Goal: Task Accomplishment & Management: Manage account settings

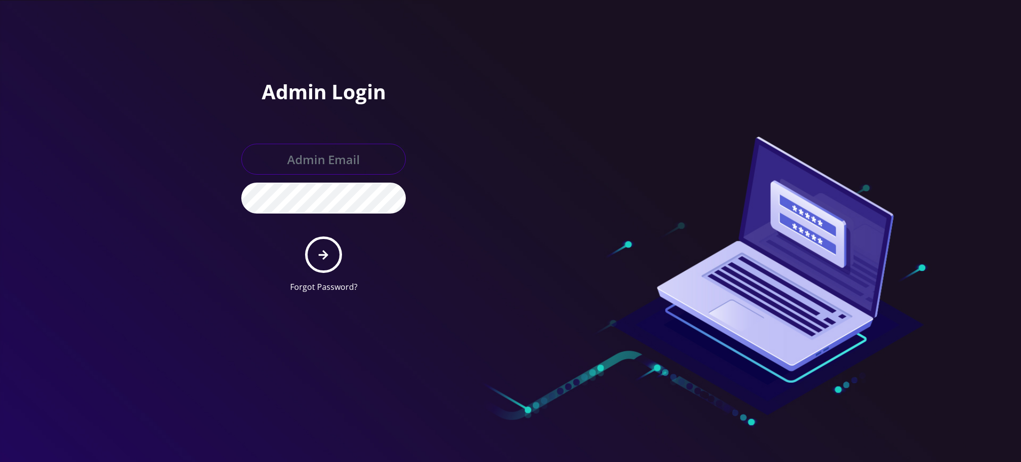
type input "rochelle@teltik.com"
click at [322, 253] on icon "submit" at bounding box center [323, 254] width 9 height 11
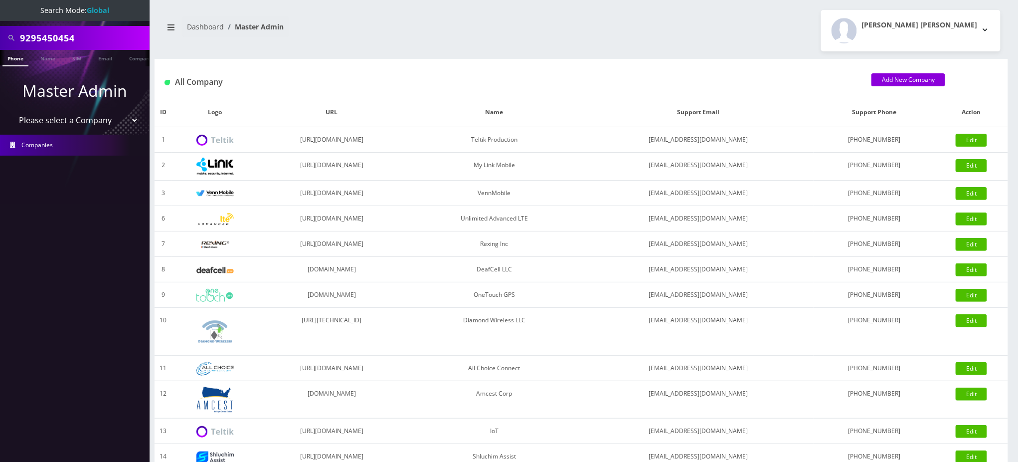
click at [546, 23] on nav "Dashboard Master Admin" at bounding box center [368, 30] width 412 height 28
drag, startPoint x: 90, startPoint y: 36, endPoint x: 0, endPoint y: 36, distance: 89.7
click at [0, 36] on div "9295450454" at bounding box center [75, 38] width 150 height 24
paste input "7189510025"
type input "7189510025"
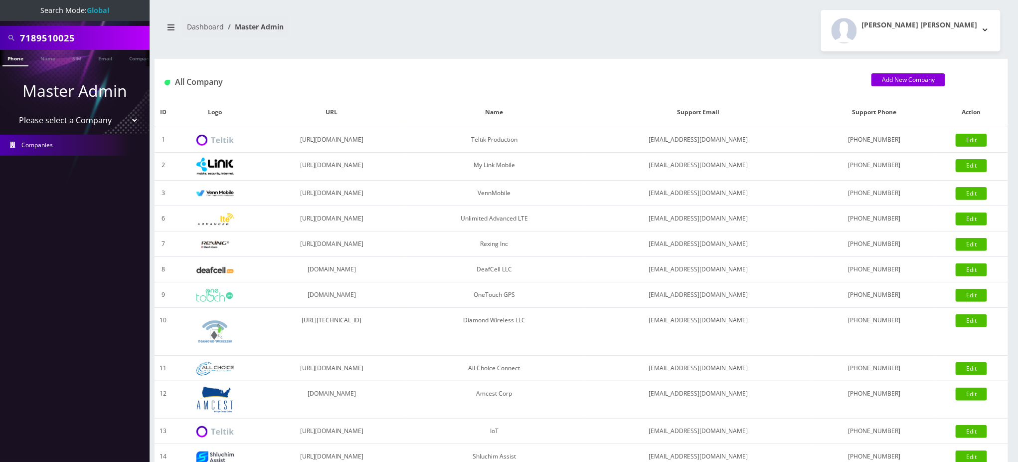
click at [17, 59] on link "Phone" at bounding box center [15, 58] width 26 height 16
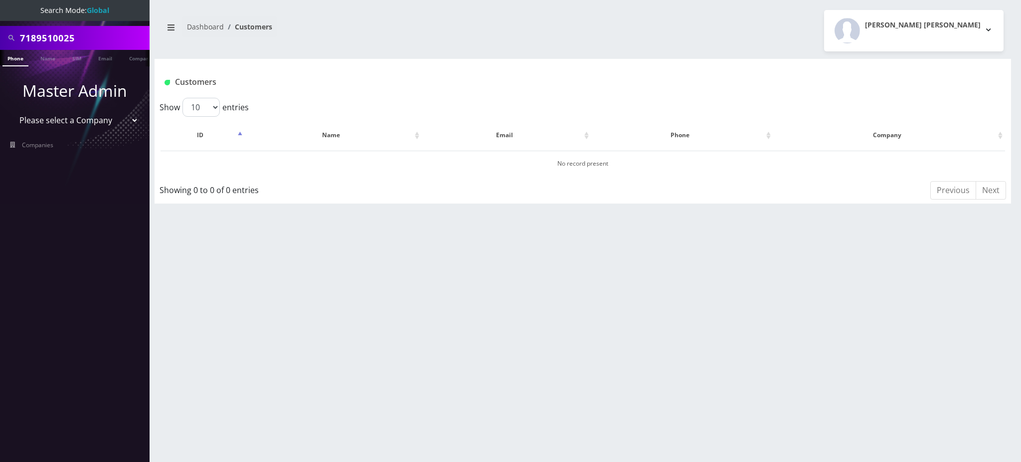
click at [10, 59] on link "Phone" at bounding box center [15, 58] width 26 height 16
drag, startPoint x: 0, startPoint y: 0, endPoint x: 137, endPoint y: 35, distance: 141.1
click at [136, 36] on input "7189510025" at bounding box center [83, 37] width 127 height 19
type input "7186352866"
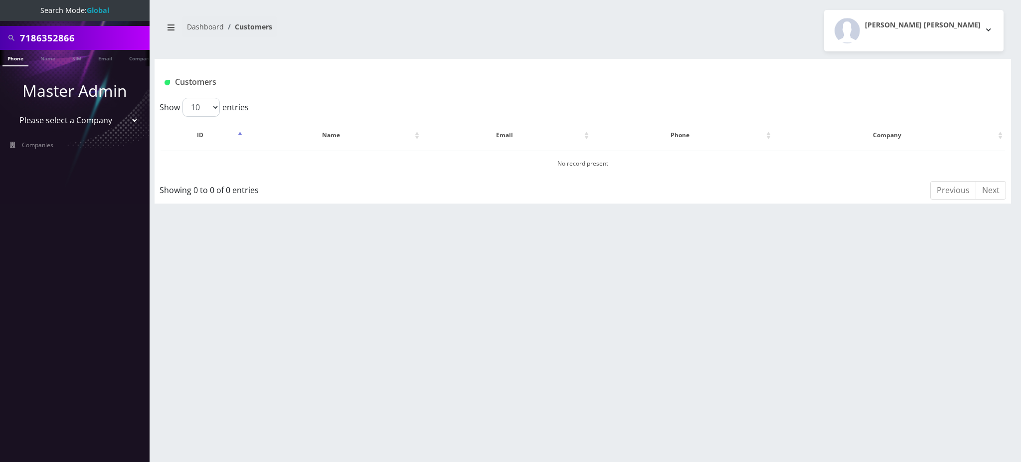
click at [16, 58] on link "Phone" at bounding box center [15, 58] width 26 height 16
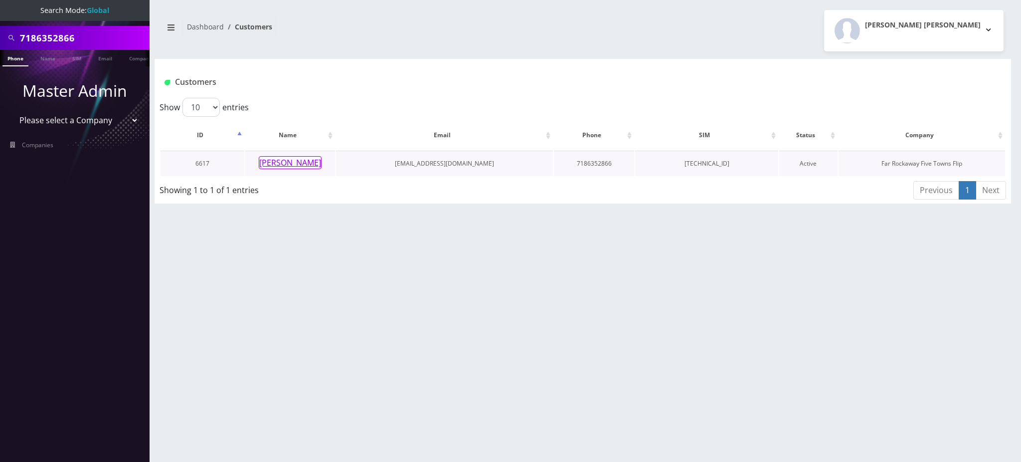
click at [287, 167] on button "[PERSON_NAME]" at bounding box center [290, 162] width 63 height 13
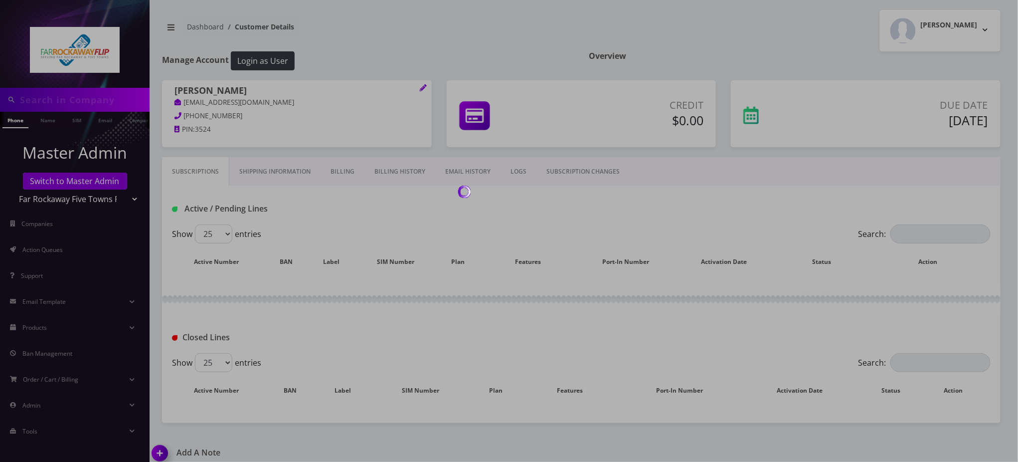
type input "7186352866"
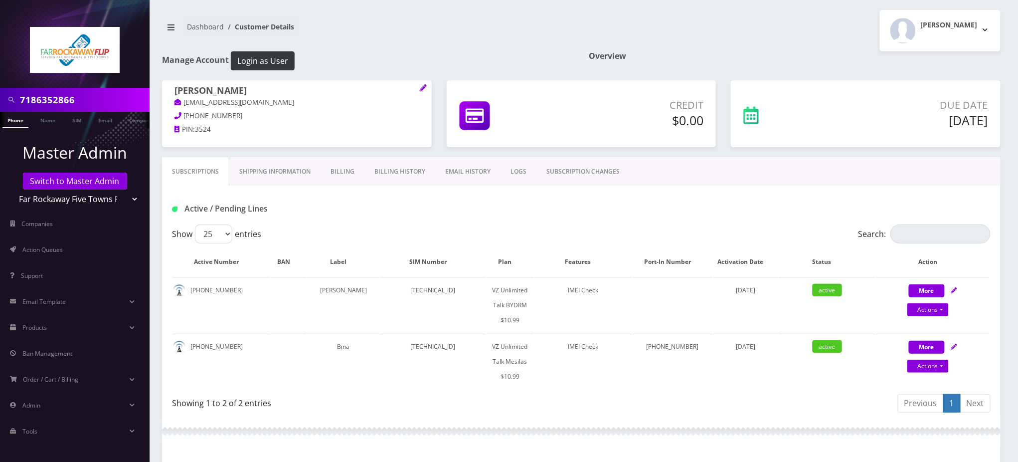
drag, startPoint x: 85, startPoint y: 100, endPoint x: 0, endPoint y: 70, distance: 89.7
click at [0, 73] on nav "7186352866 Phone Name SIM Email Company Customer Master Admin Switch to Master …" at bounding box center [75, 231] width 150 height 462
click at [919, 359] on link "Actions" at bounding box center [927, 365] width 41 height 13
select select "468"
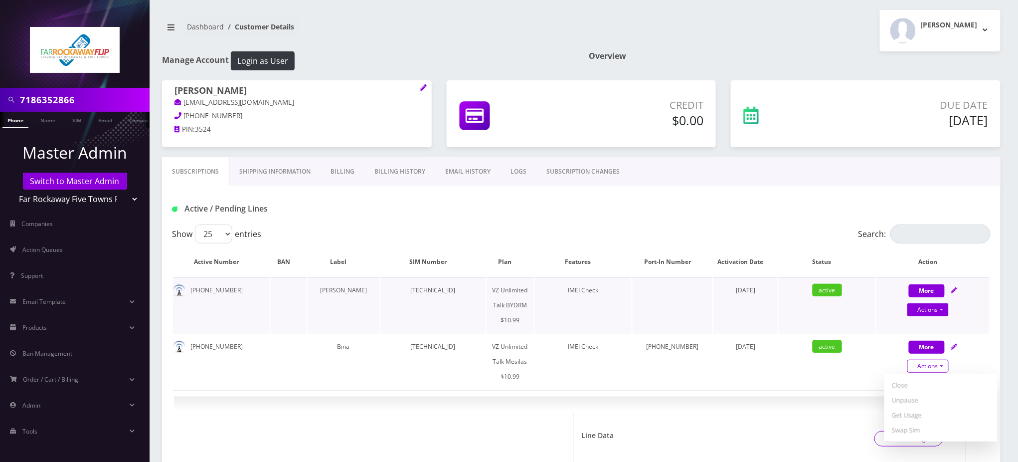
scroll to position [199, 0]
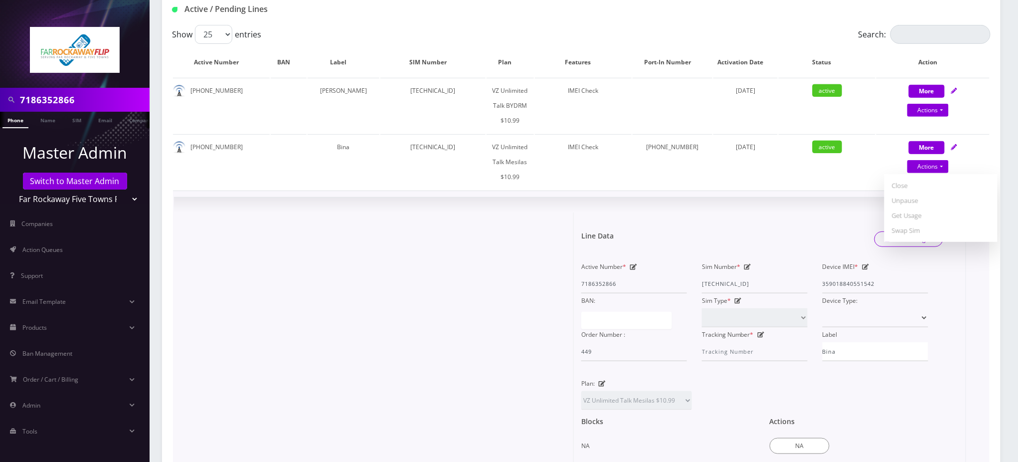
click at [372, 241] on div at bounding box center [377, 381] width 392 height 338
click at [474, 266] on div at bounding box center [377, 381] width 392 height 338
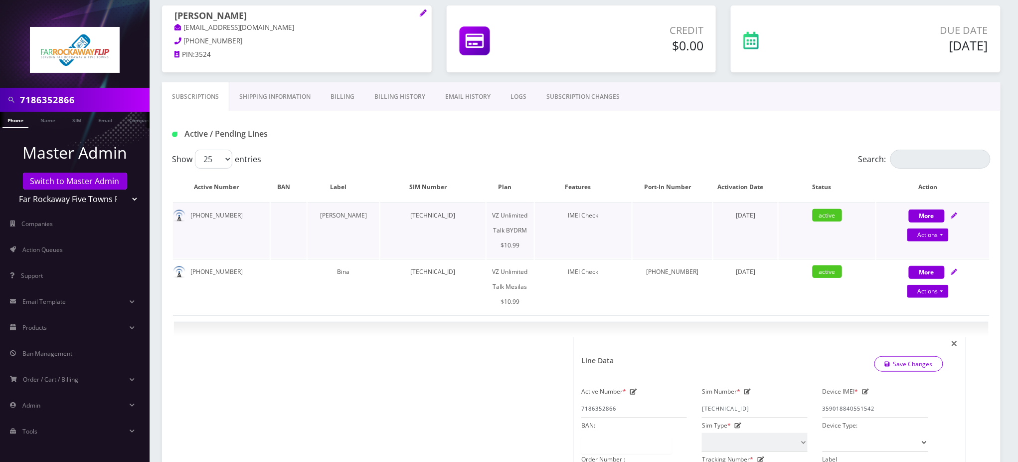
scroll to position [0, 0]
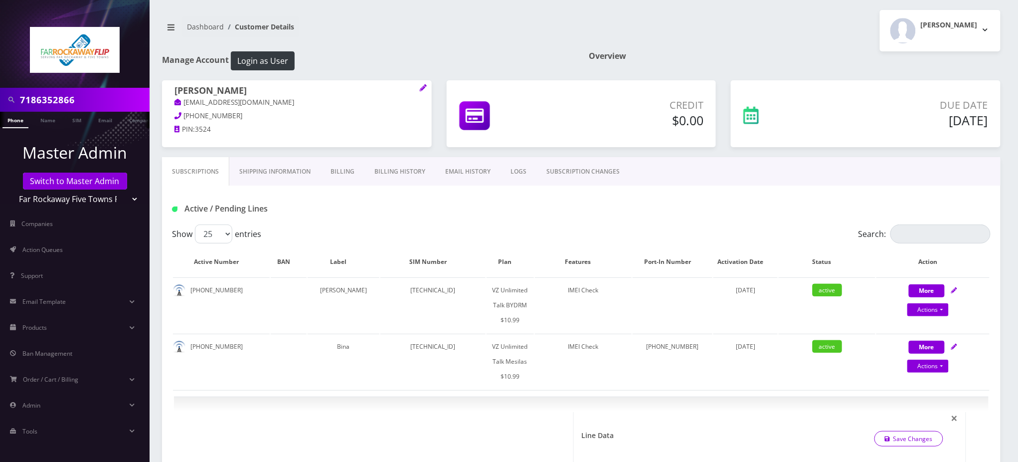
click at [475, 219] on div "Active / Pending Lines" at bounding box center [581, 204] width 839 height 39
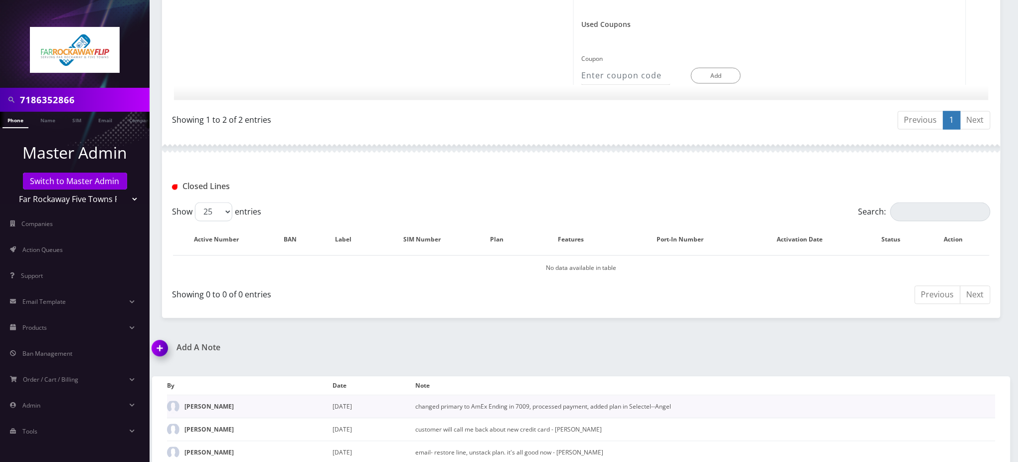
scroll to position [755, 0]
